Goal: Task Accomplishment & Management: Use online tool/utility

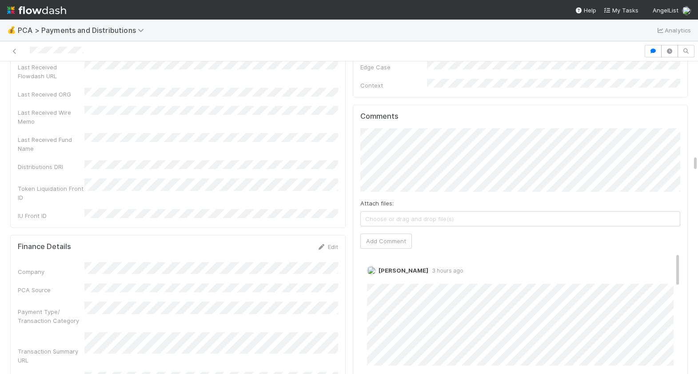
scroll to position [1955, 0]
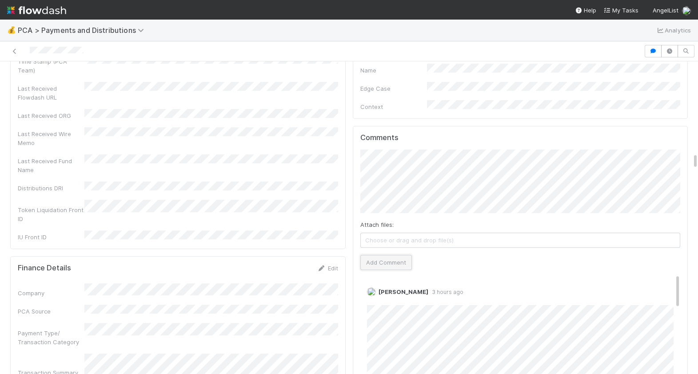
click at [382, 255] on button "Add Comment" at bounding box center [386, 262] width 52 height 15
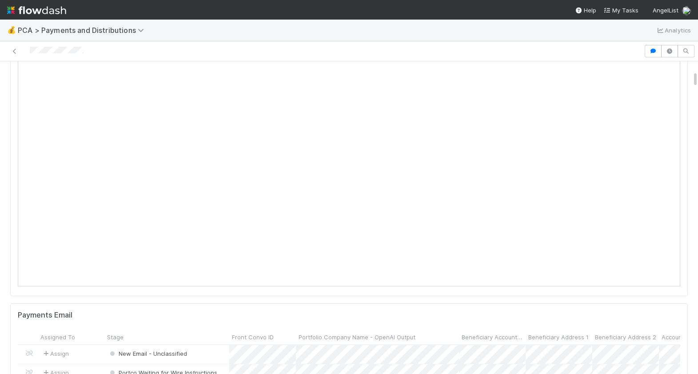
scroll to position [0, 0]
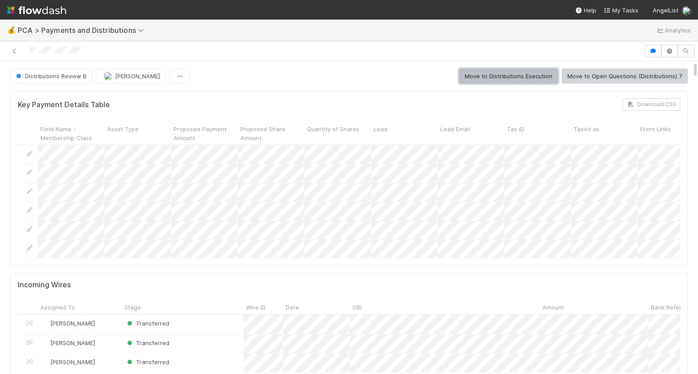
click at [528, 75] on button "Move to Distributions Execution" at bounding box center [508, 75] width 99 height 15
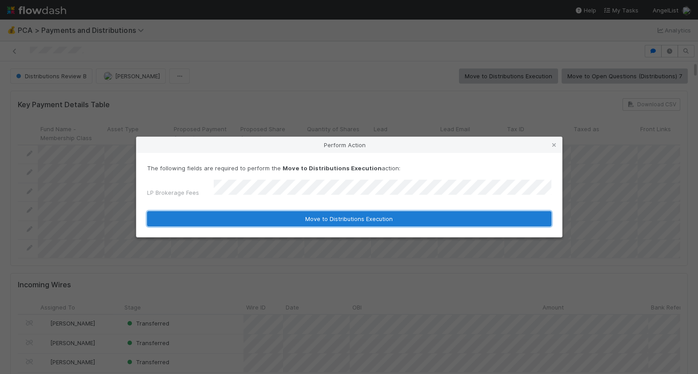
click at [274, 218] on button "Move to Distributions Execution" at bounding box center [349, 218] width 404 height 15
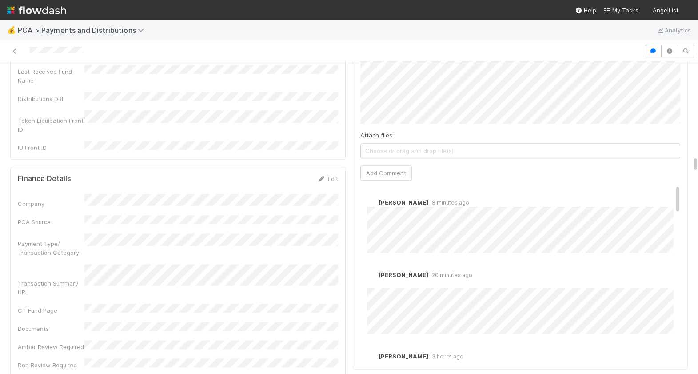
scroll to position [2083, 0]
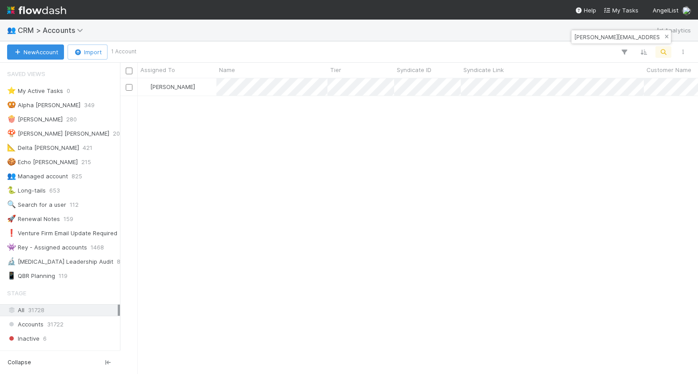
scroll to position [127, 0]
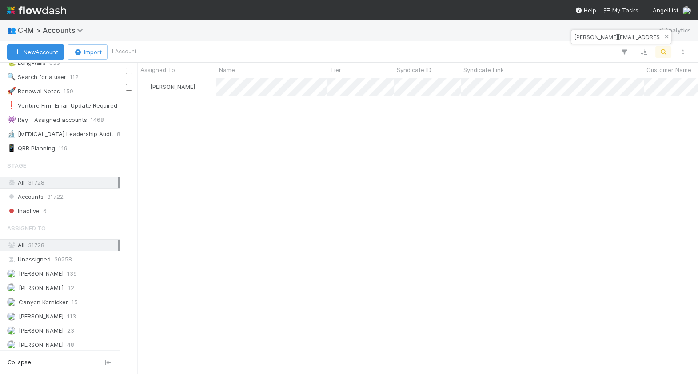
click at [665, 35] on icon "button" at bounding box center [666, 36] width 9 height 5
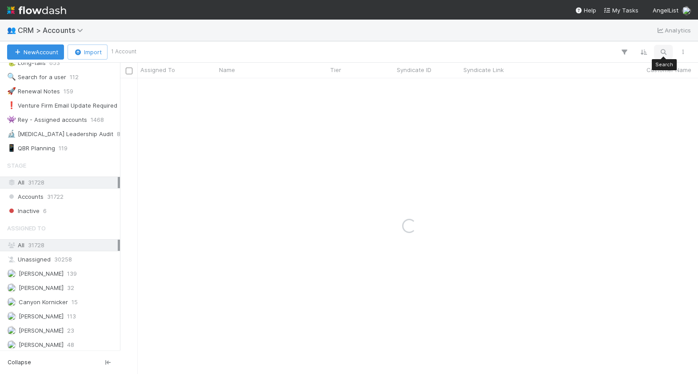
click at [665, 54] on icon "button" at bounding box center [663, 52] width 9 height 8
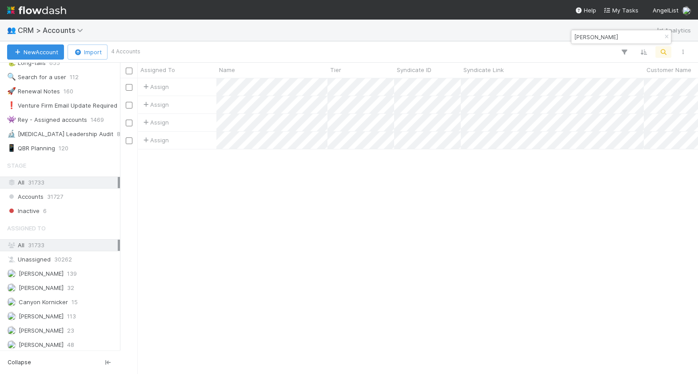
scroll to position [295, 577]
type input "[PERSON_NAME]"
